Goal: Task Accomplishment & Management: Complete application form

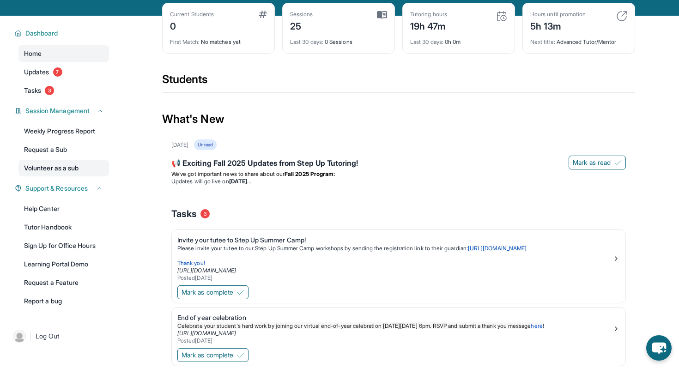
scroll to position [40, 0]
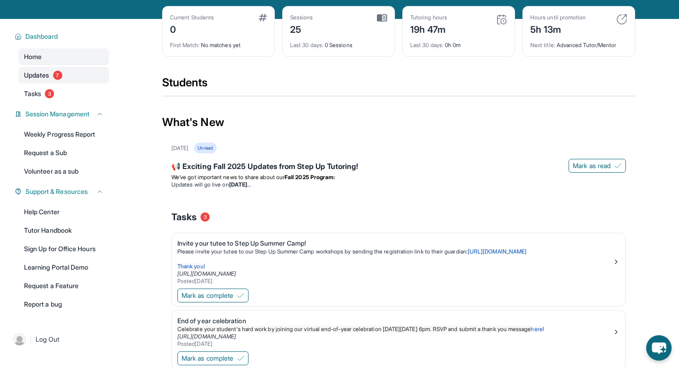
click at [62, 78] on link "Updates 7" at bounding box center [63, 75] width 91 height 17
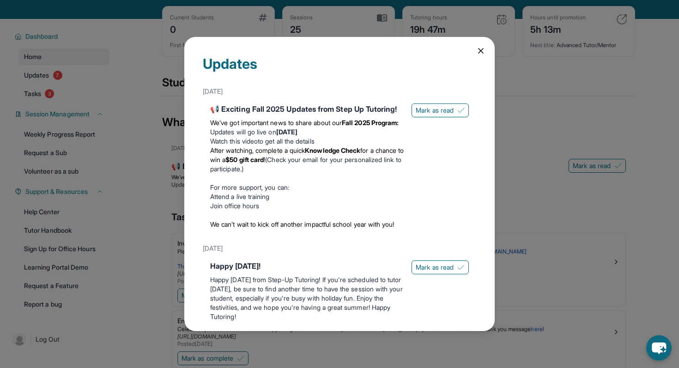
click at [481, 48] on icon at bounding box center [480, 50] width 9 height 9
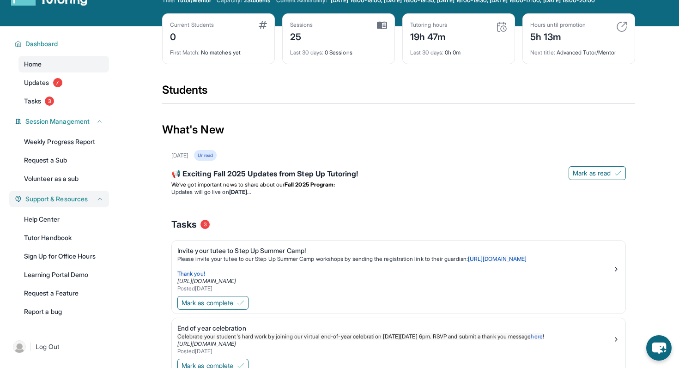
scroll to position [0, 0]
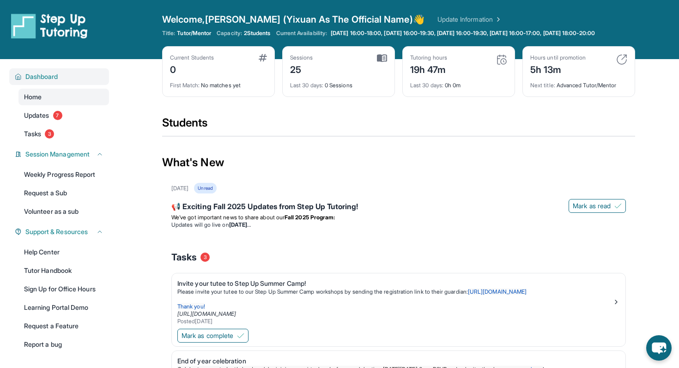
click at [48, 81] on span "Dashboard" at bounding box center [41, 76] width 33 height 9
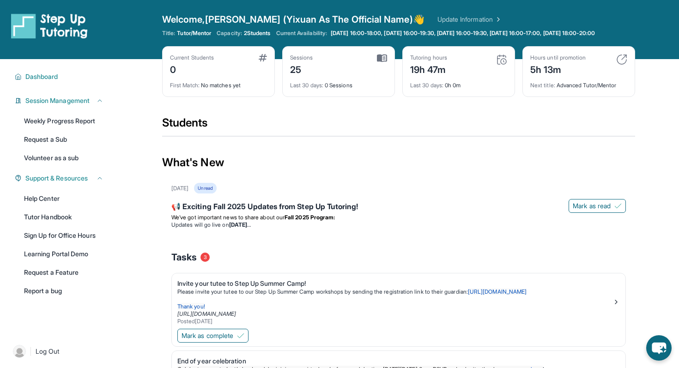
click at [623, 64] on img at bounding box center [621, 59] width 11 height 11
click at [453, 75] on div "Tutoring hours 19h 47m" at bounding box center [458, 65] width 97 height 22
click at [495, 66] on div "Tutoring hours 19h 47m" at bounding box center [458, 65] width 97 height 22
click at [501, 65] on img at bounding box center [501, 59] width 11 height 11
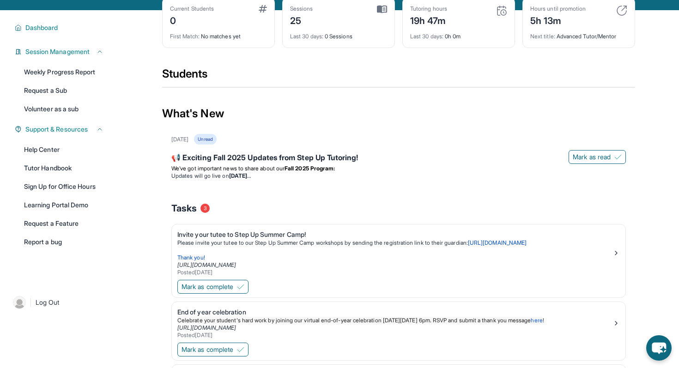
scroll to position [58, 0]
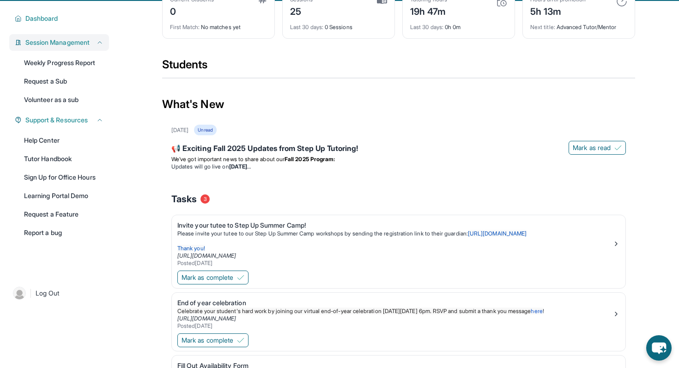
click at [88, 47] on span "Session Management" at bounding box center [57, 42] width 64 height 9
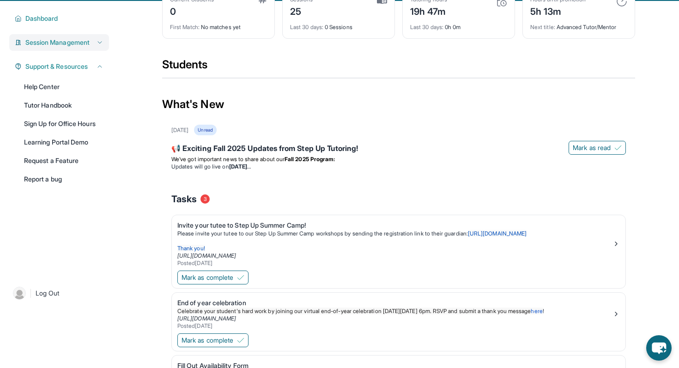
click at [88, 47] on span "Session Management" at bounding box center [57, 42] width 64 height 9
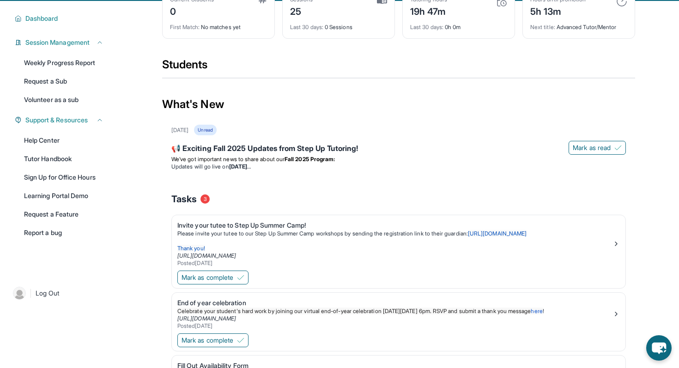
click at [40, 35] on div "Dashboard Home Updates 7 Tasks 3 Session Management Weekly Progress Report Requ…" at bounding box center [59, 137] width 118 height 273
click at [38, 23] on span "Dashboard" at bounding box center [41, 18] width 33 height 9
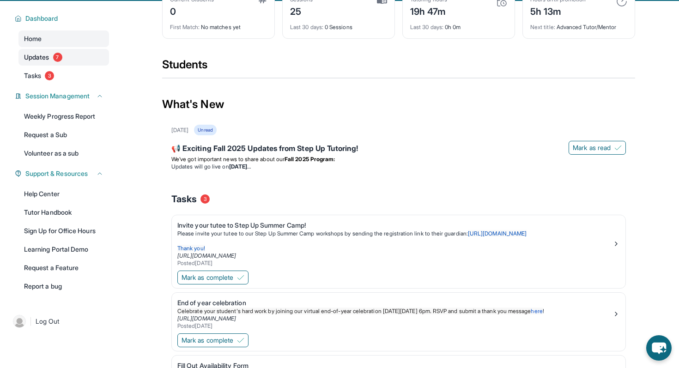
click at [49, 62] on span "Updates" at bounding box center [36, 57] width 25 height 9
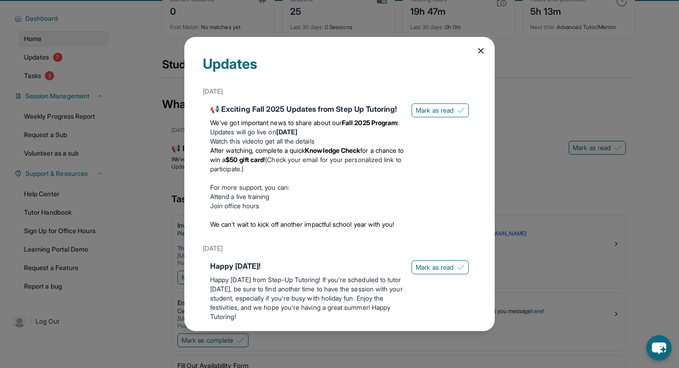
click at [484, 45] on div "Updates [DATE] 📢 Exciting Fall 2025 Updates from Step Up Tutoring! We’ve got im…" at bounding box center [339, 184] width 311 height 295
click at [490, 51] on div "Updates [DATE] 📢 Exciting Fall 2025 Updates from Step Up Tutoring! We’ve got im…" at bounding box center [339, 184] width 311 height 295
click at [479, 49] on icon at bounding box center [481, 51] width 5 height 5
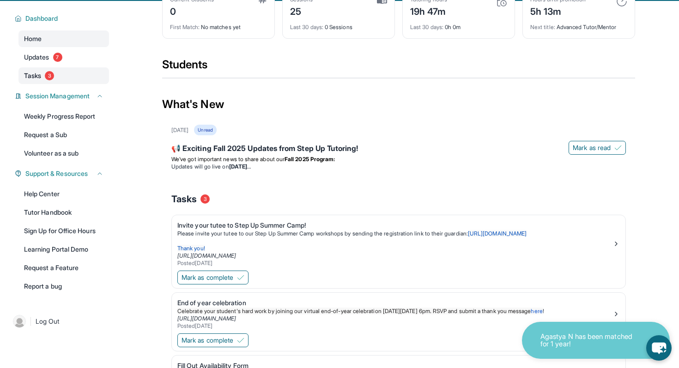
click at [43, 84] on link "Tasks 3" at bounding box center [63, 75] width 91 height 17
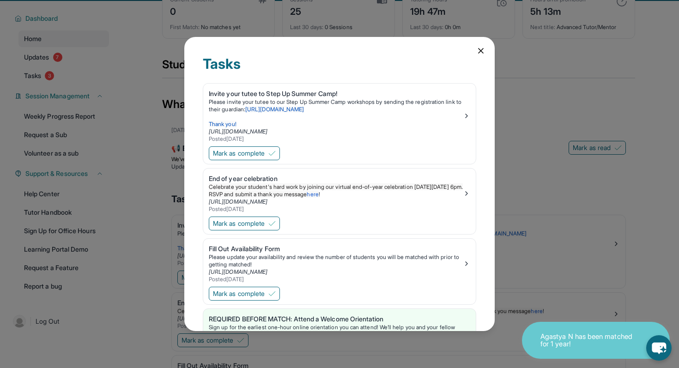
scroll to position [6, 0]
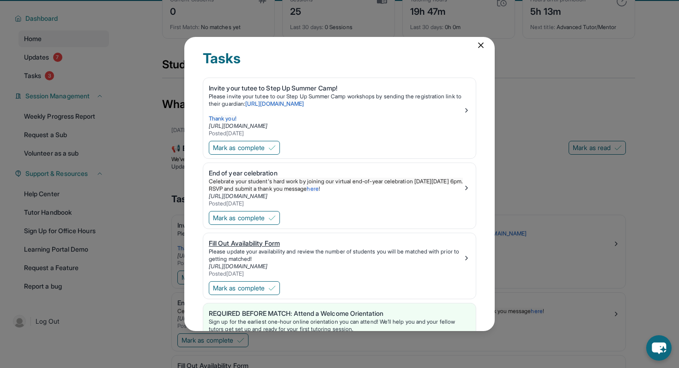
click at [249, 239] on div "Fill Out Availability Form" at bounding box center [336, 243] width 254 height 9
click at [481, 49] on icon at bounding box center [480, 45] width 9 height 9
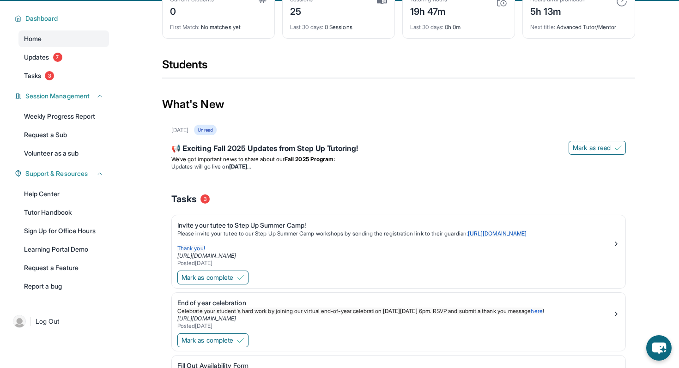
scroll to position [0, 0]
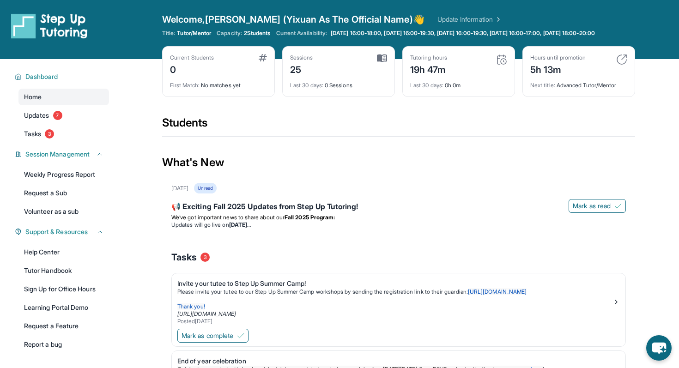
click at [59, 131] on div "Home Updates 7 Tasks 3" at bounding box center [63, 116] width 91 height 54
click at [48, 139] on span "3" at bounding box center [49, 133] width 9 height 9
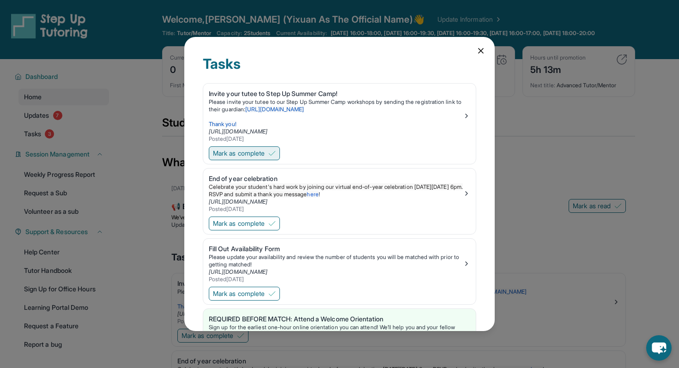
click at [260, 151] on span "Mark as complete" at bounding box center [239, 153] width 52 height 9
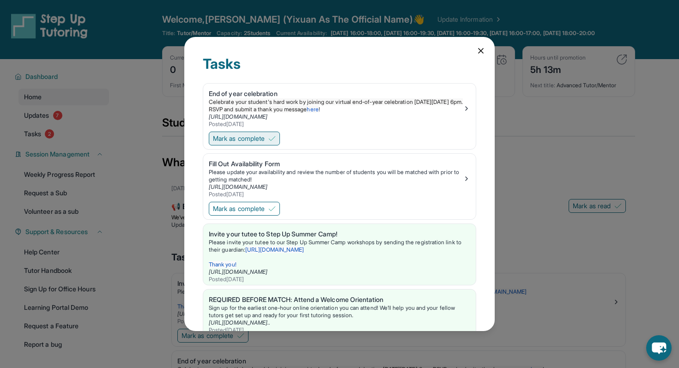
click at [265, 137] on span "Mark as complete" at bounding box center [239, 138] width 52 height 9
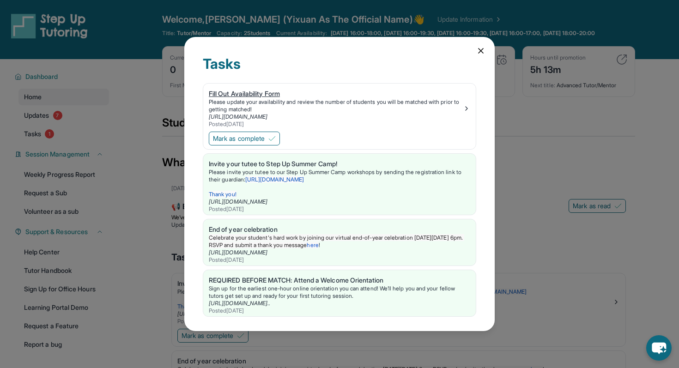
click at [266, 95] on div "Fill Out Availability Form" at bounding box center [336, 93] width 254 height 9
click at [486, 49] on div "Tasks Fill Out Availability Form Please update your availability and review the…" at bounding box center [339, 184] width 311 height 295
click at [481, 49] on icon at bounding box center [481, 51] width 5 height 5
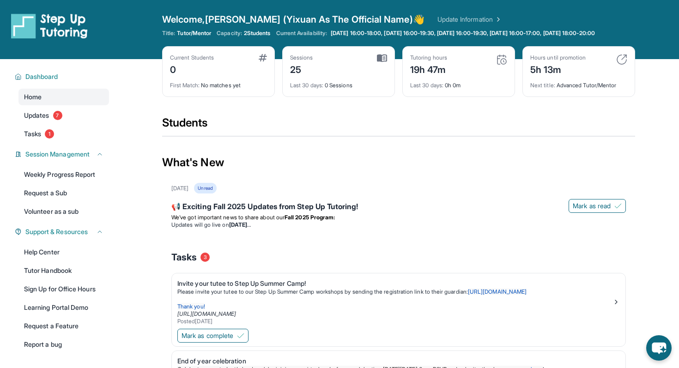
click at [341, 67] on div "Sessions 25" at bounding box center [338, 65] width 97 height 22
click at [408, 12] on div "Open sidebar Welcome, [PERSON_NAME] (Yixuan As The Official Name) 👋 Update Info…" at bounding box center [339, 29] width 679 height 59
click at [438, 16] on link "Update Information" at bounding box center [470, 19] width 65 height 9
